Goal: Find specific page/section

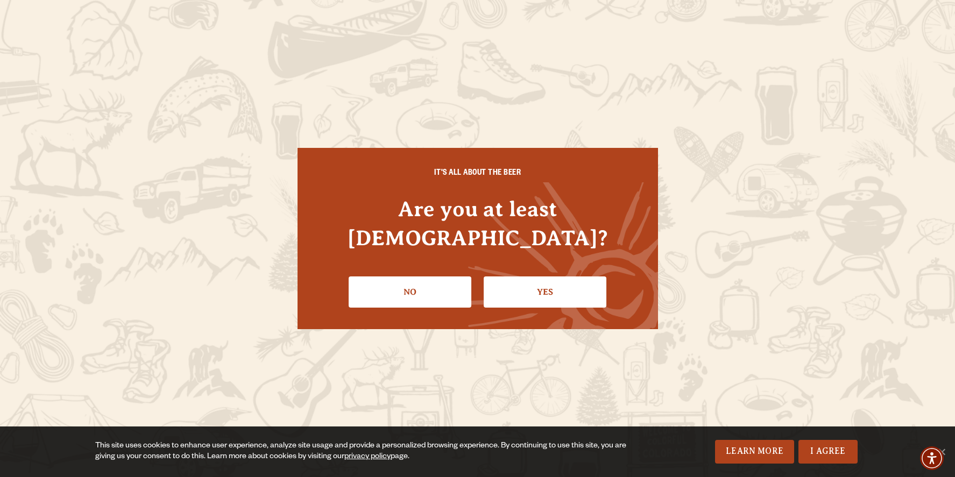
click at [548, 277] on link "Yes" at bounding box center [545, 292] width 123 height 31
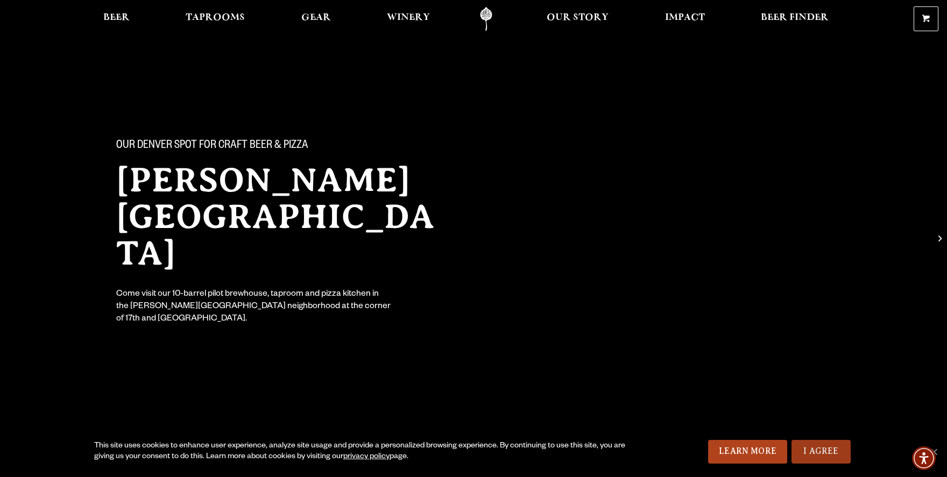
drag, startPoint x: 826, startPoint y: 452, endPoint x: 791, endPoint y: 420, distance: 46.9
click at [826, 451] on link "I Agree" at bounding box center [821, 452] width 59 height 24
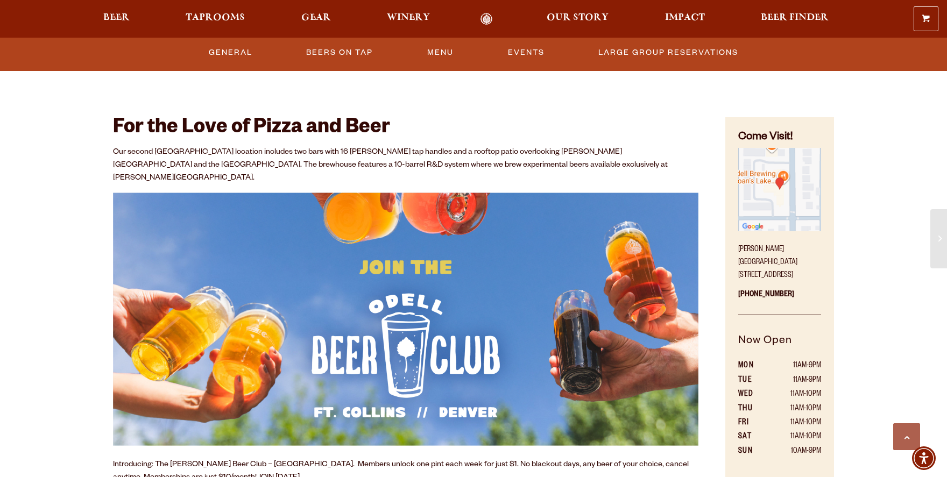
scroll to position [377, 0]
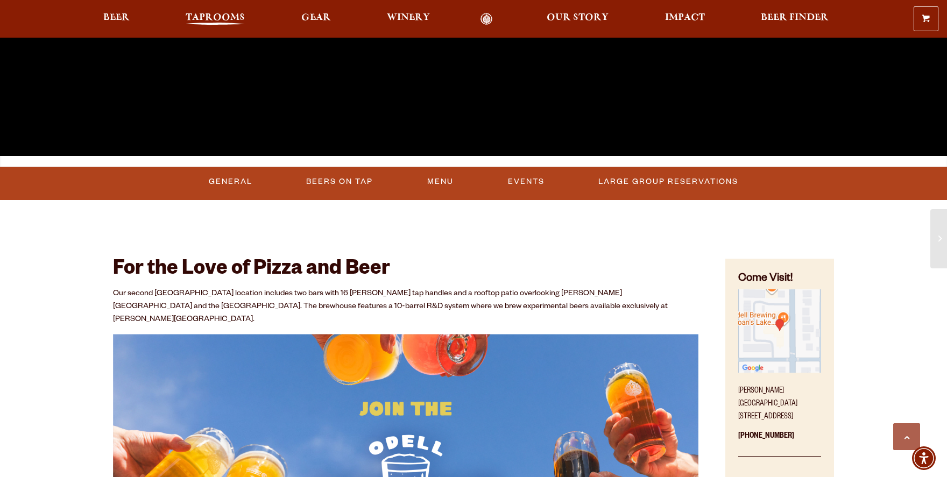
click at [214, 19] on span "Taprooms" at bounding box center [215, 17] width 59 height 9
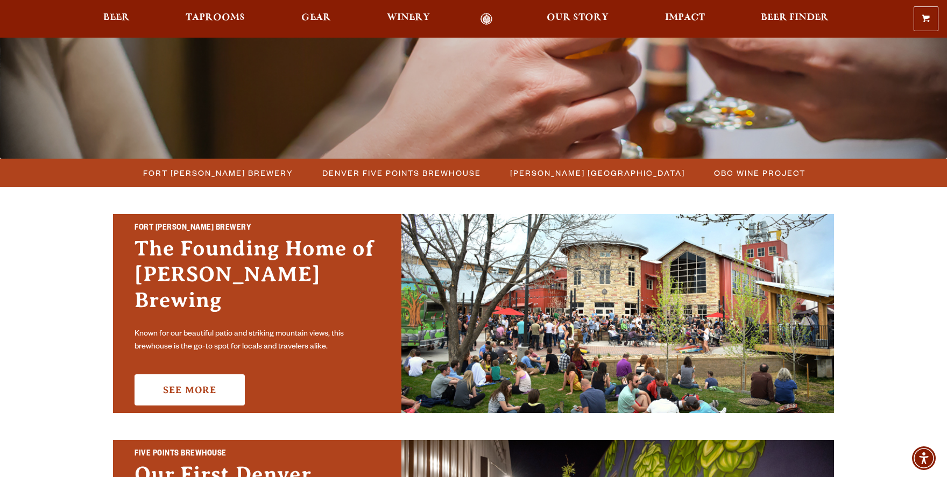
scroll to position [215, 0]
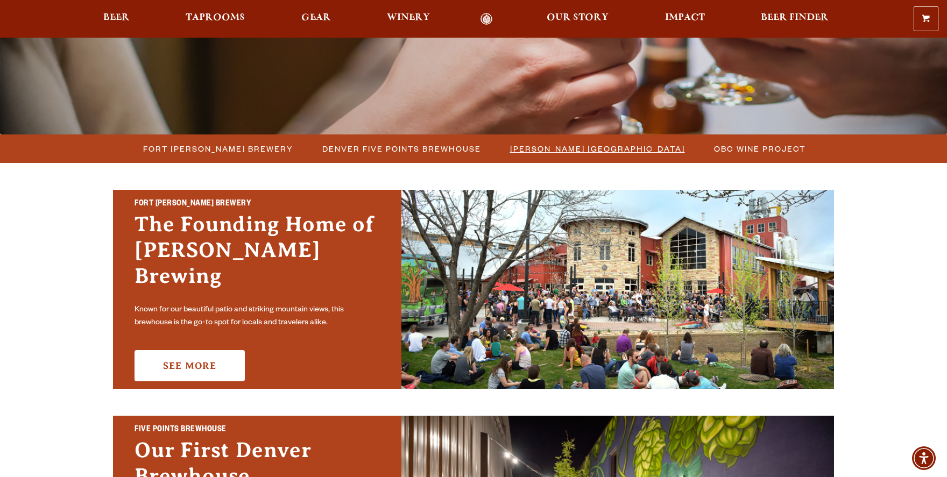
click at [546, 147] on span "[PERSON_NAME] [GEOGRAPHIC_DATA]" at bounding box center [597, 149] width 175 height 16
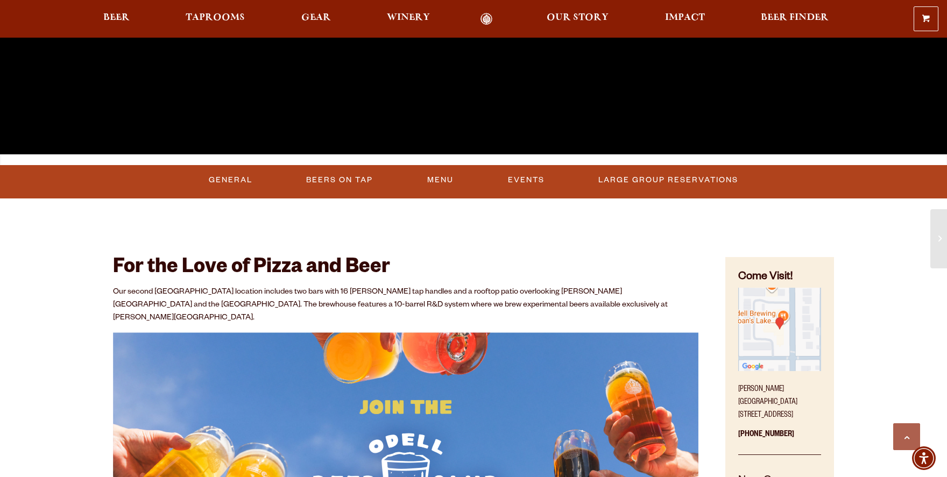
scroll to position [431, 0]
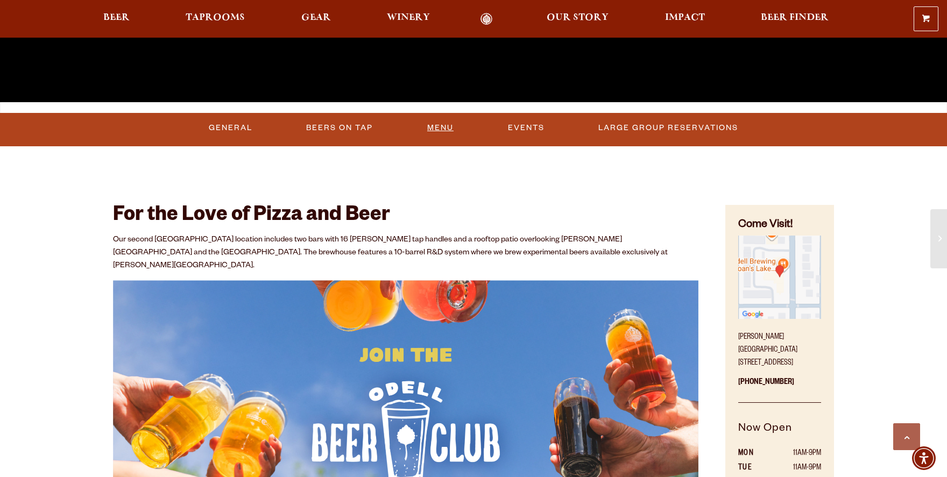
click at [443, 130] on link "Menu" at bounding box center [440, 128] width 35 height 25
